Goal: Task Accomplishment & Management: Use online tool/utility

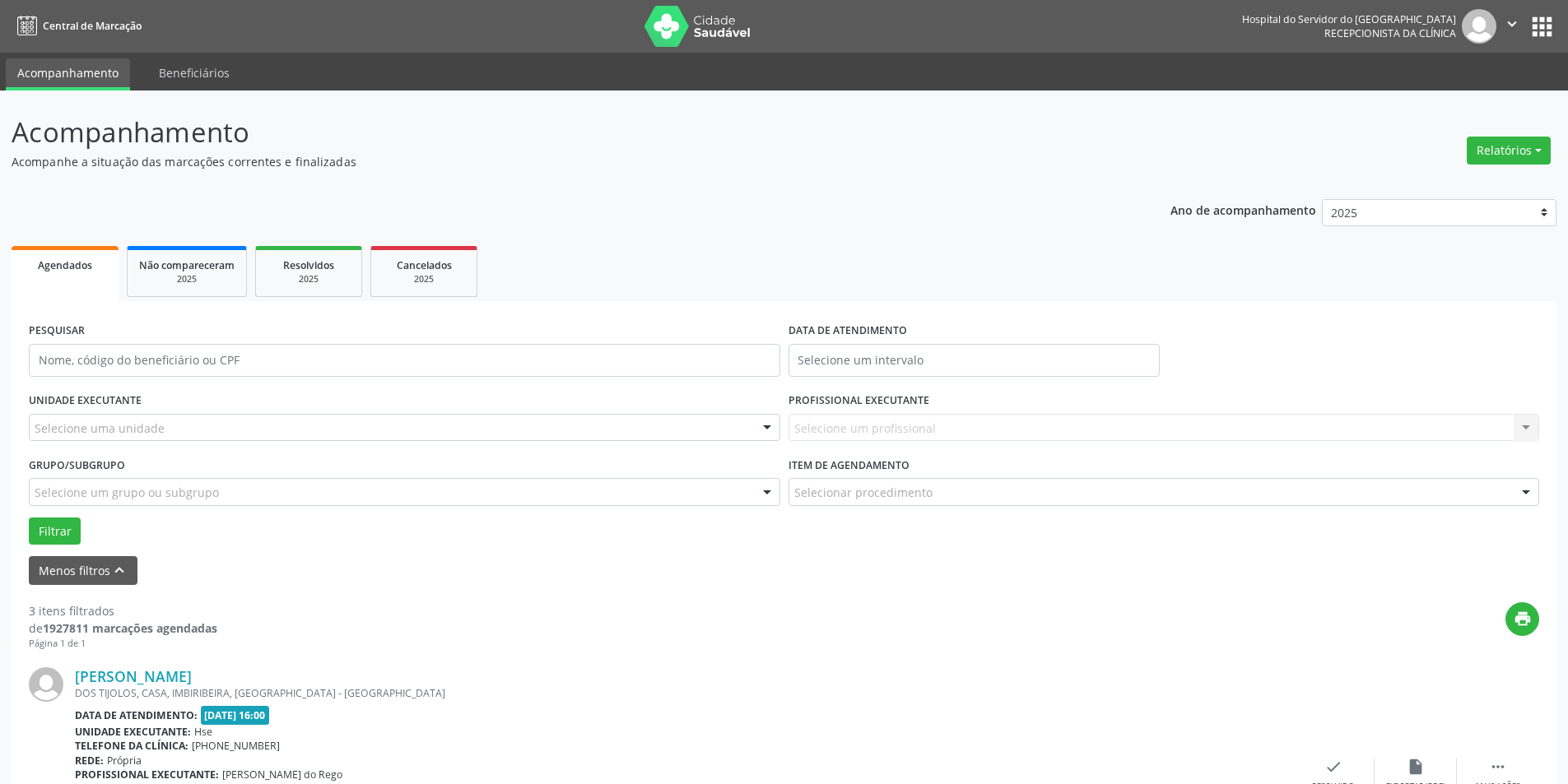
click at [773, 426] on div at bounding box center [767, 429] width 25 height 28
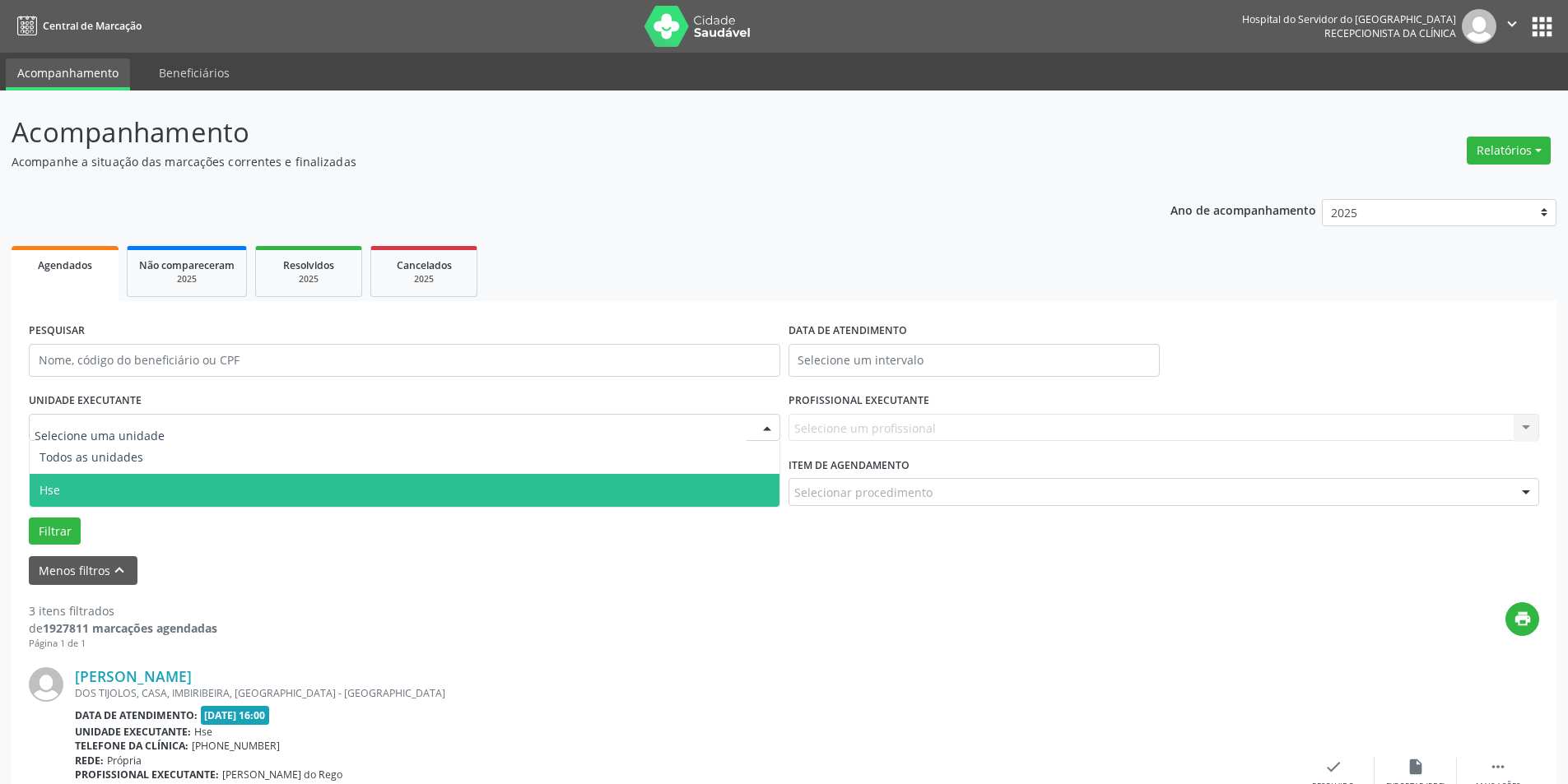
click at [747, 486] on span "Hse" at bounding box center [404, 490] width 749 height 33
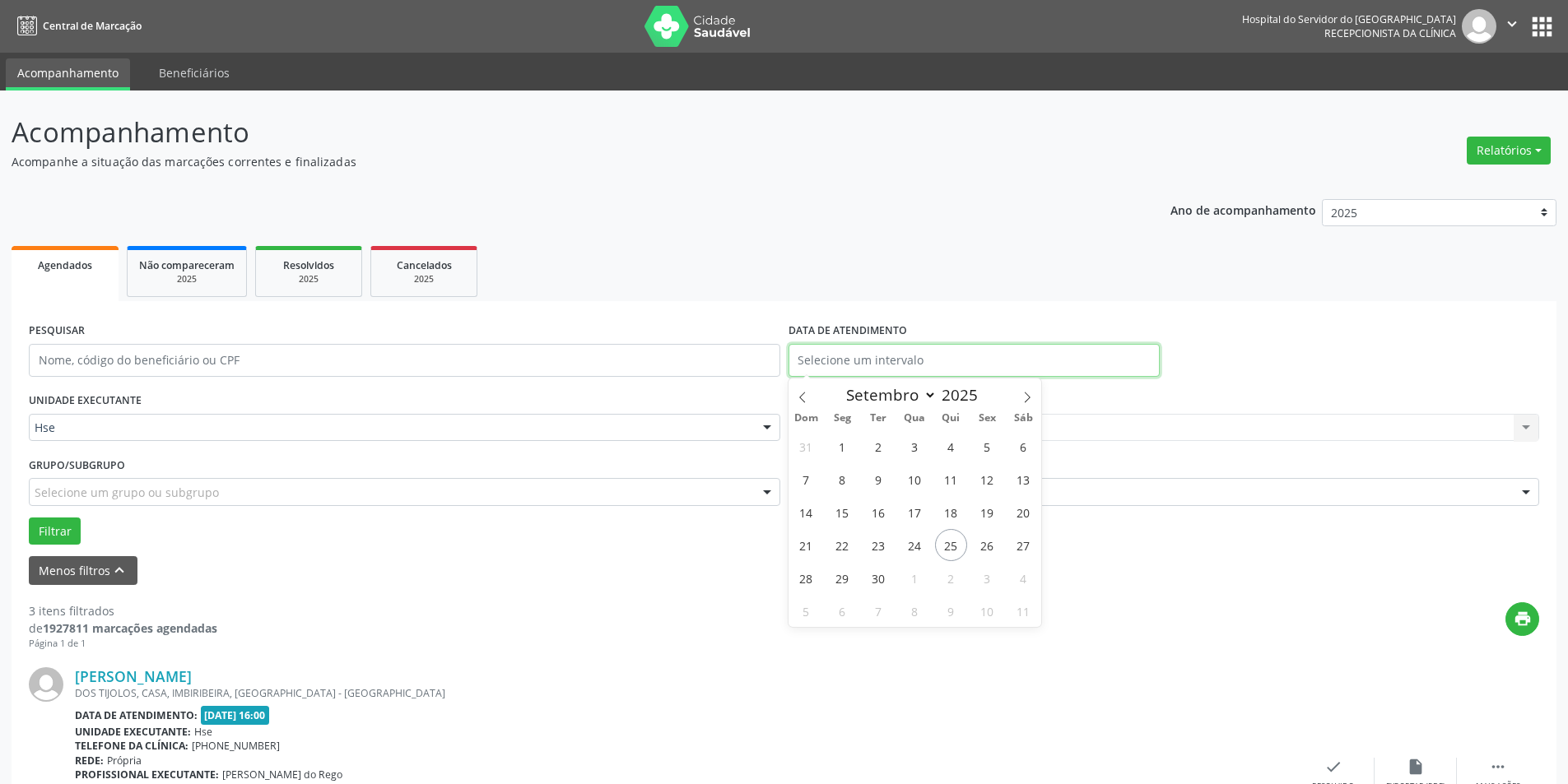
click at [859, 364] on input "text" at bounding box center [974, 360] width 371 height 33
click at [916, 542] on span "24" at bounding box center [914, 544] width 32 height 32
type input "[DATE]"
click at [916, 542] on span "24" at bounding box center [914, 544] width 32 height 32
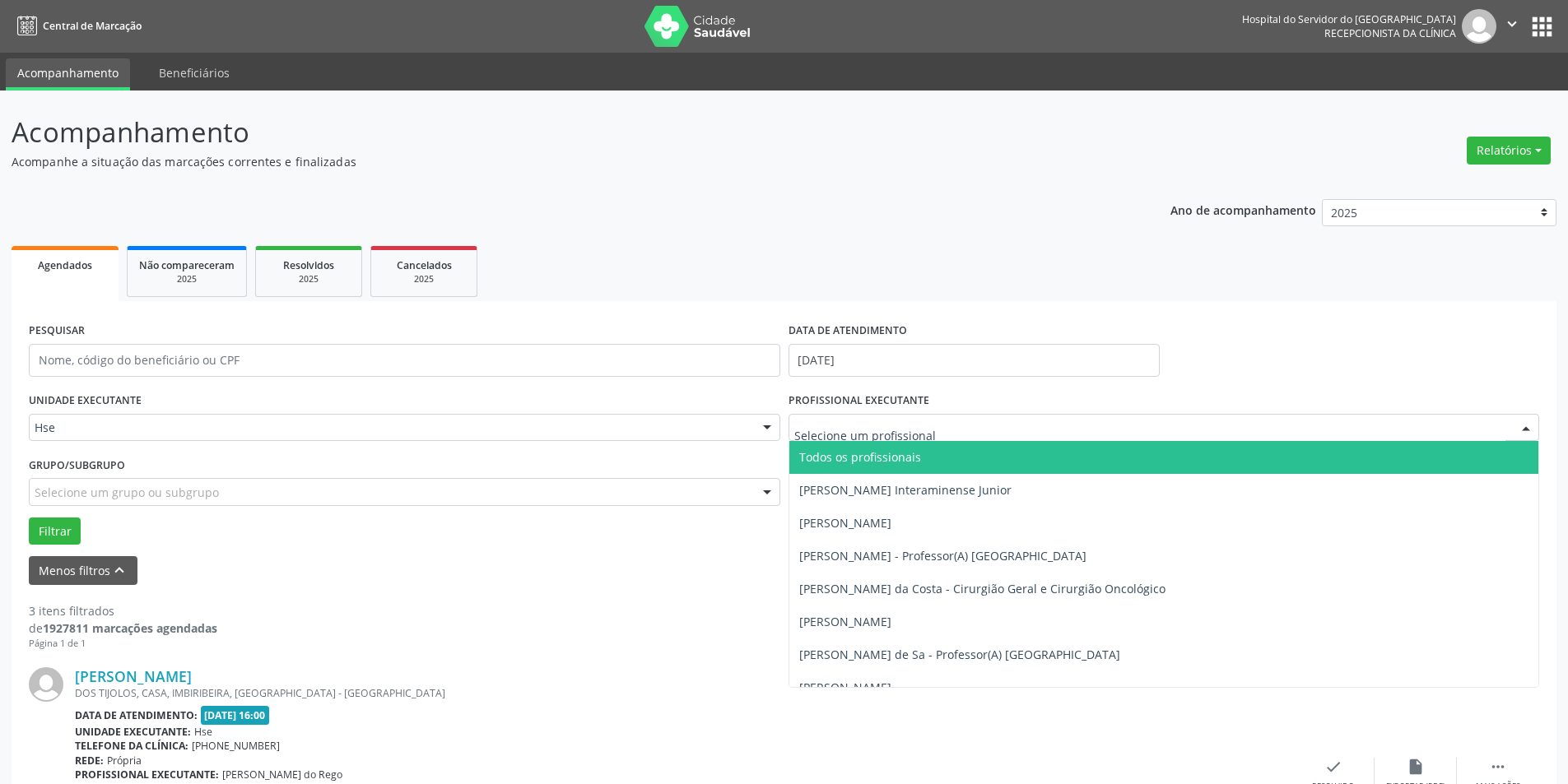
click at [1522, 420] on div at bounding box center [1526, 429] width 25 height 28
type input "rosa"
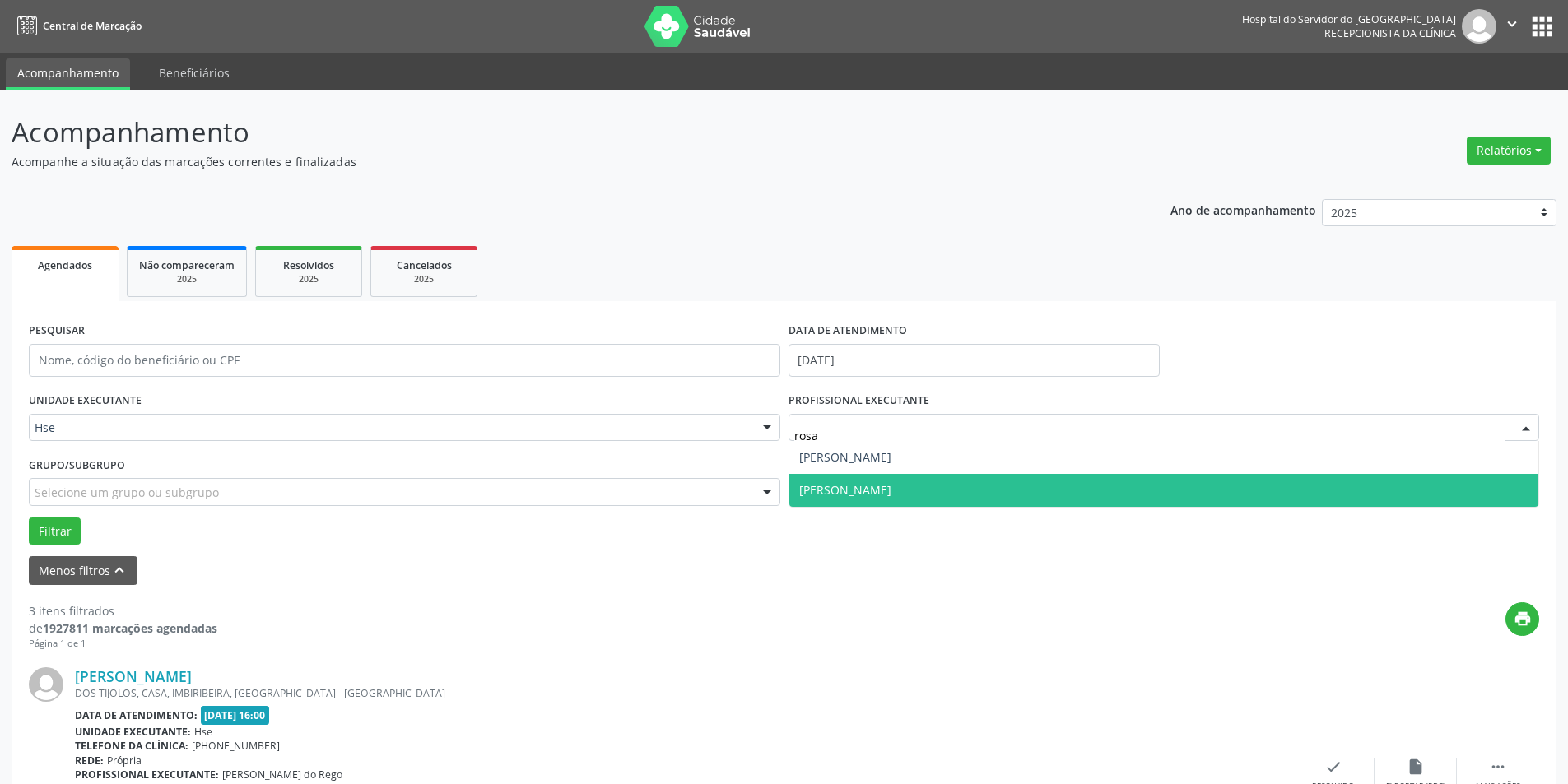
click at [891, 486] on span "[PERSON_NAME]" at bounding box center [845, 490] width 92 height 16
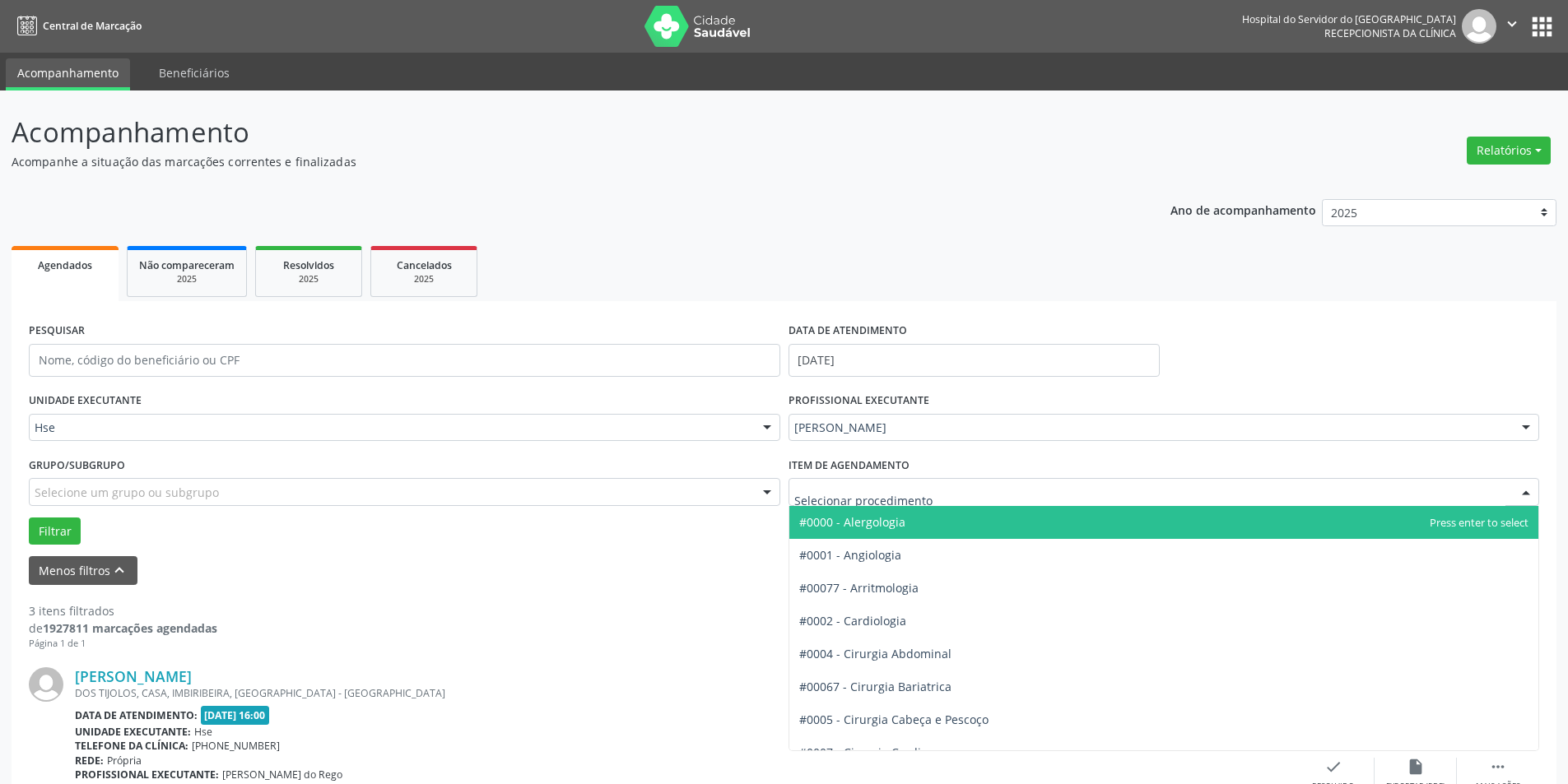
click at [1526, 494] on div at bounding box center [1526, 493] width 25 height 28
type input "endo"
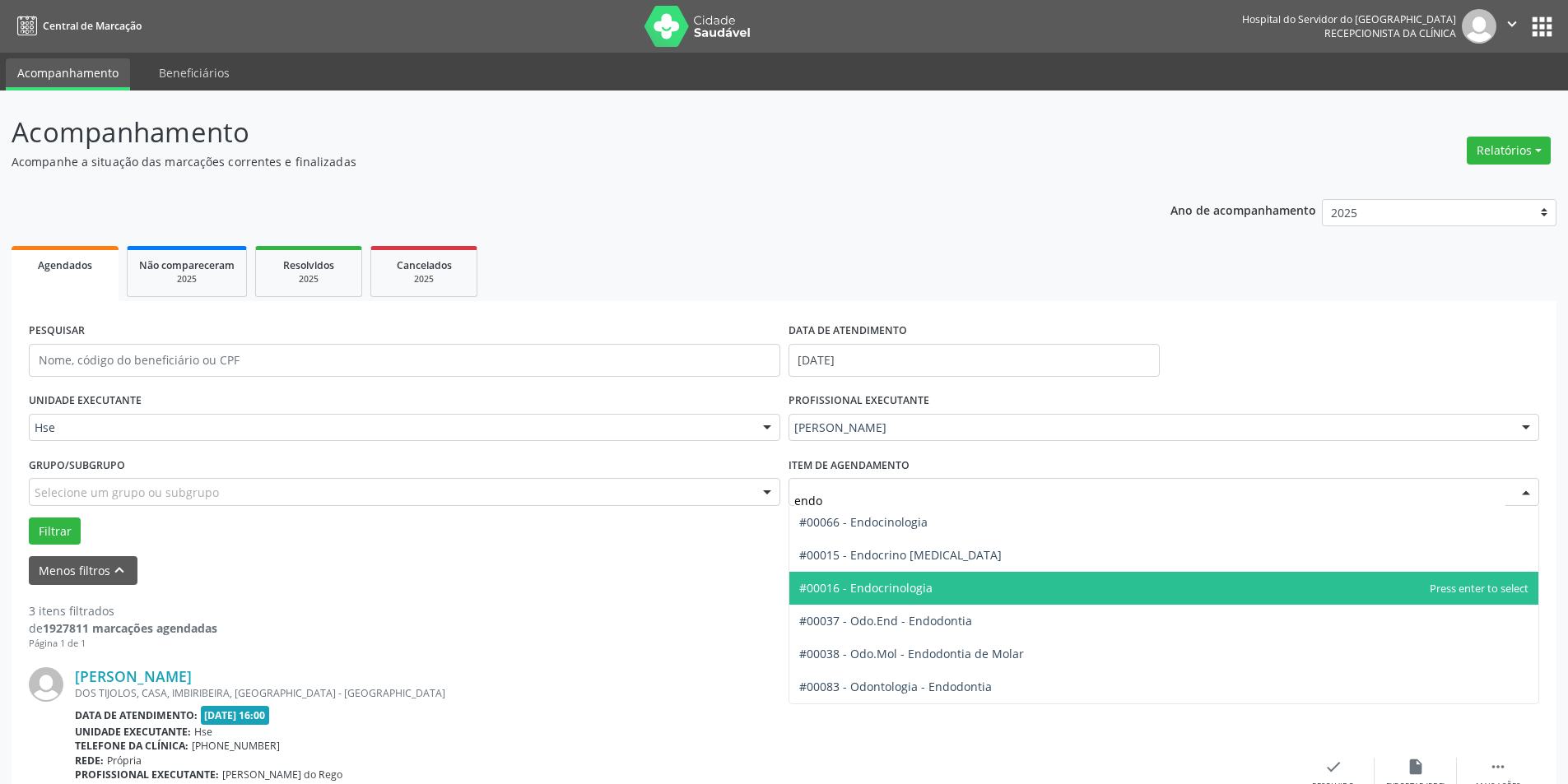
click at [902, 578] on span "#00016 - Endocrinologia" at bounding box center [1164, 588] width 749 height 33
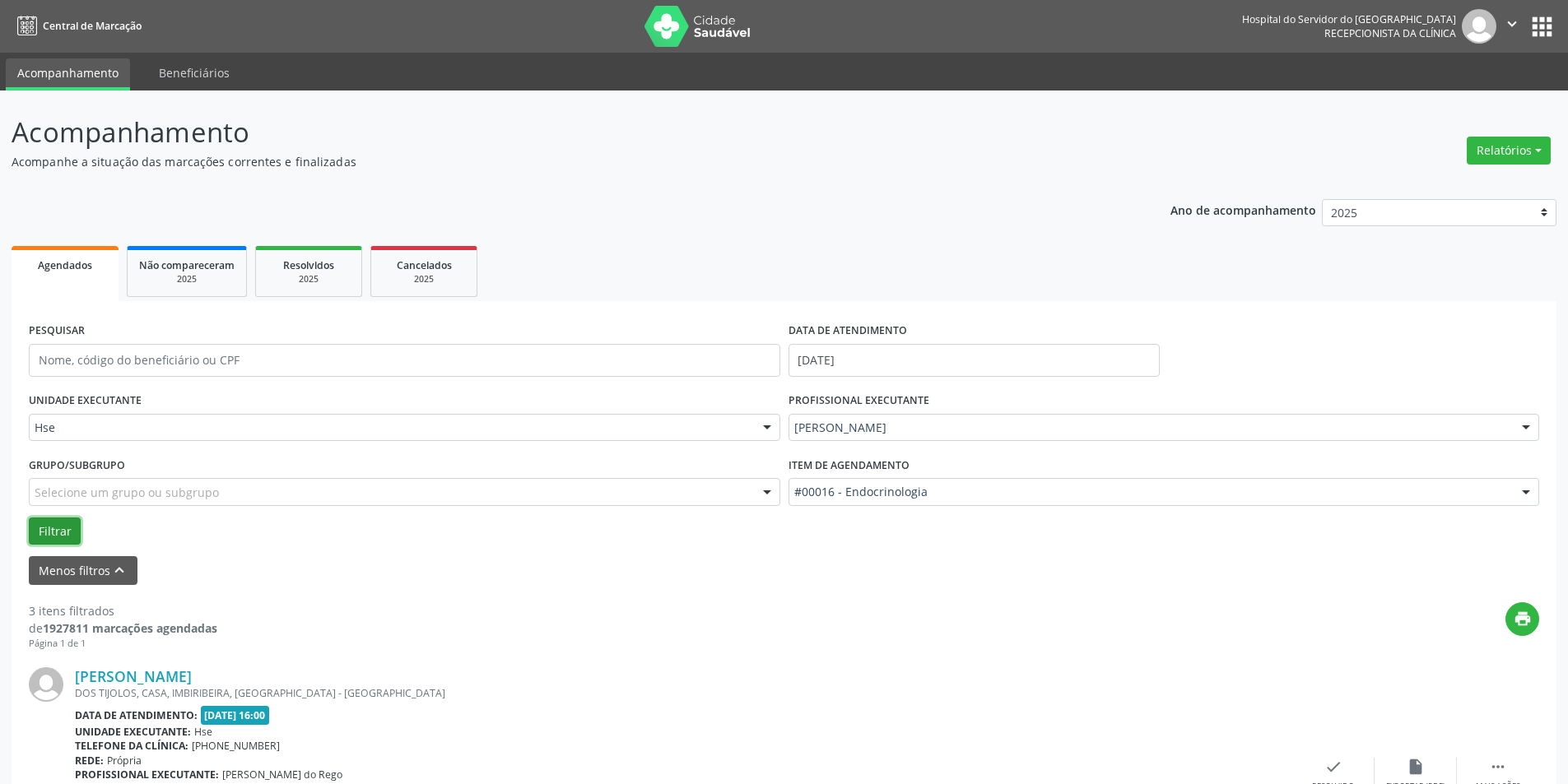
click at [60, 526] on button "Filtrar" at bounding box center [54, 531] width 52 height 28
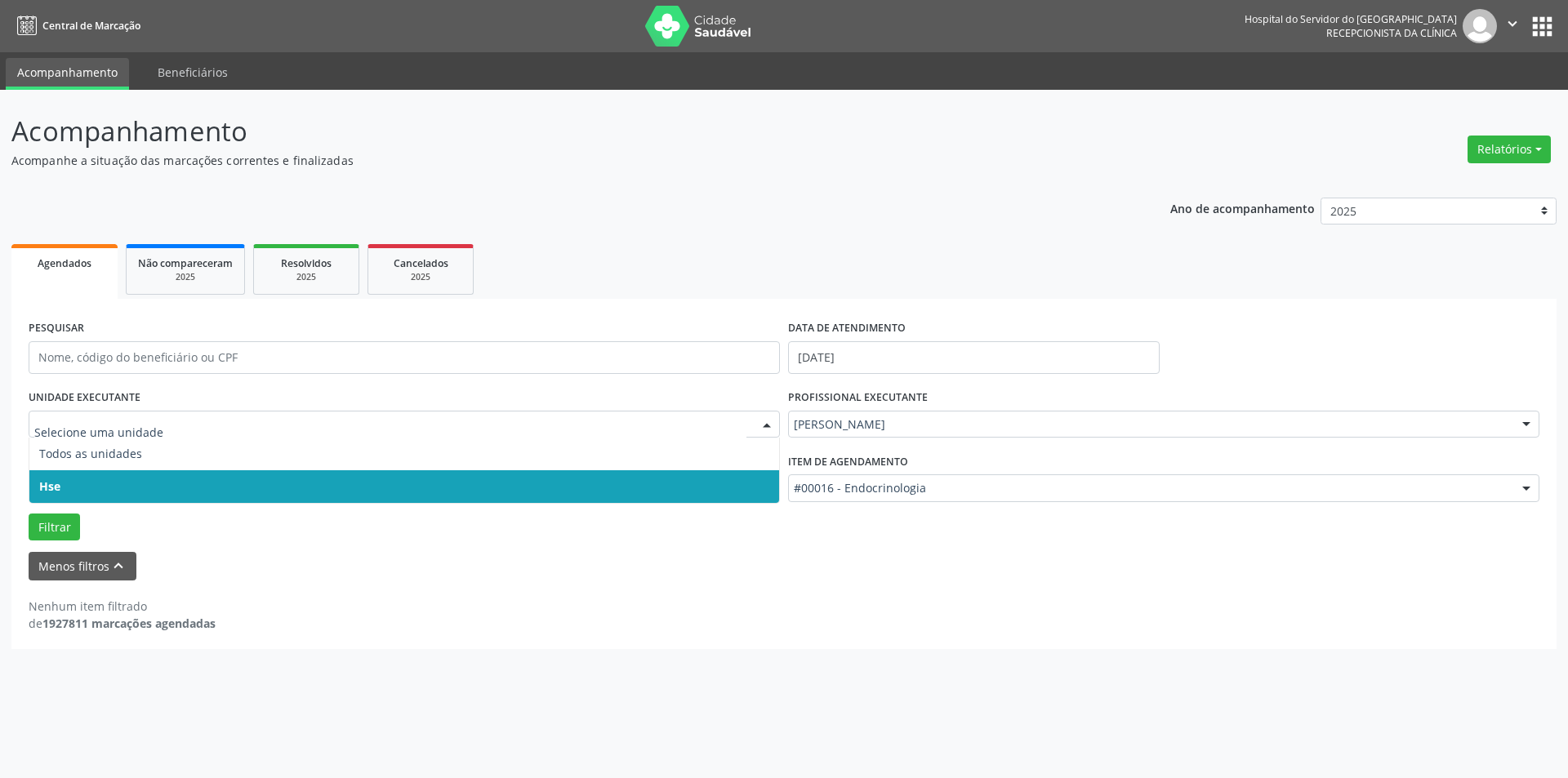
click at [764, 422] on div at bounding box center [767, 425] width 24 height 28
click at [742, 480] on span "Hse" at bounding box center [404, 486] width 750 height 33
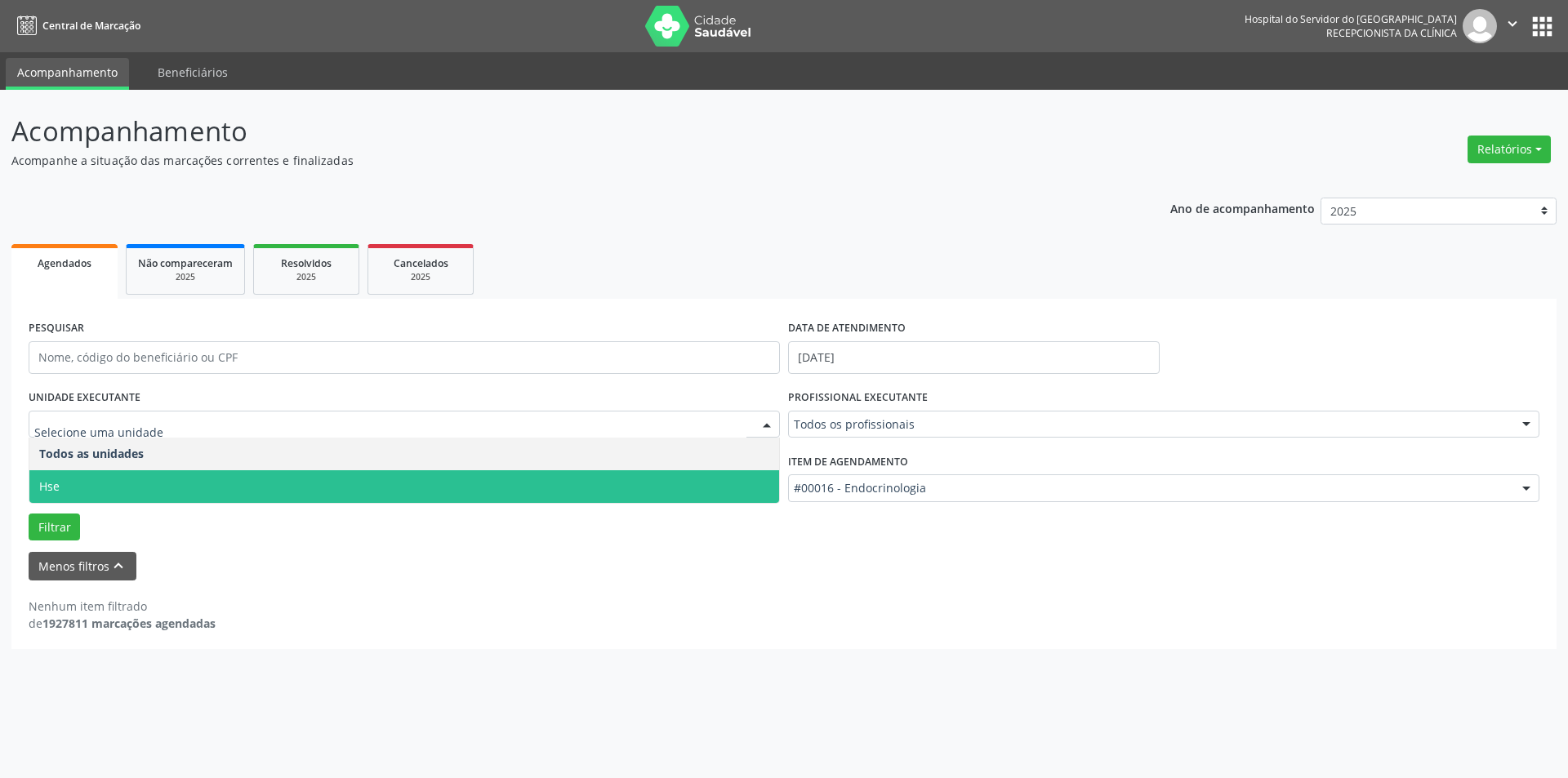
click at [760, 418] on div at bounding box center [767, 425] width 24 height 28
click at [751, 482] on span "Hse" at bounding box center [404, 486] width 750 height 33
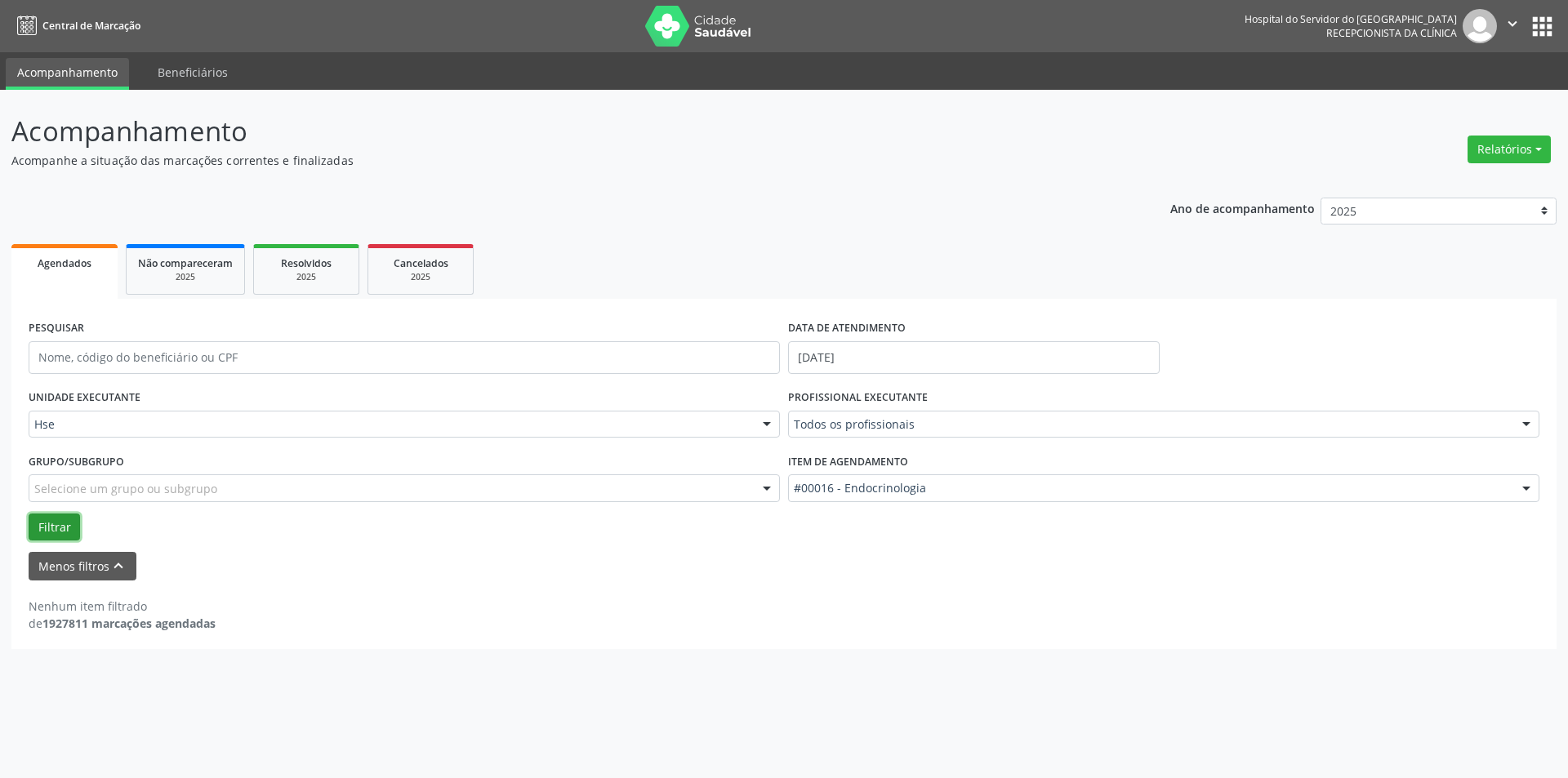
click at [53, 518] on button "Filtrar" at bounding box center [54, 527] width 51 height 28
